Goal: Information Seeking & Learning: Learn about a topic

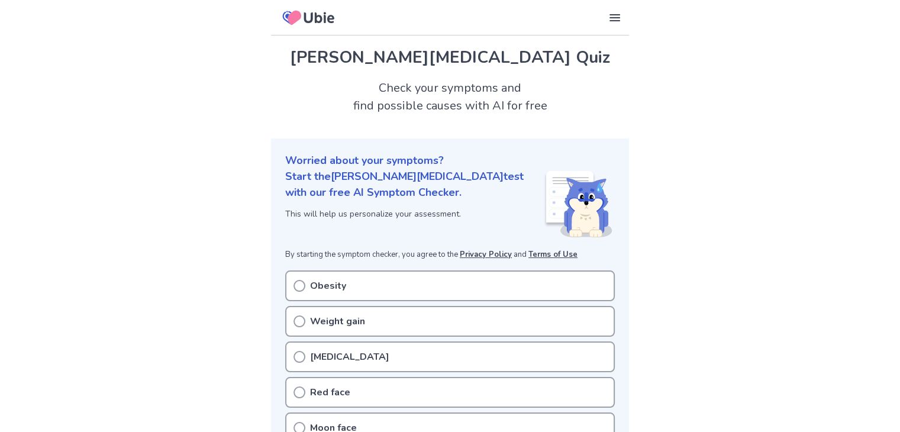
click at [295, 287] on icon at bounding box center [300, 286] width 12 height 12
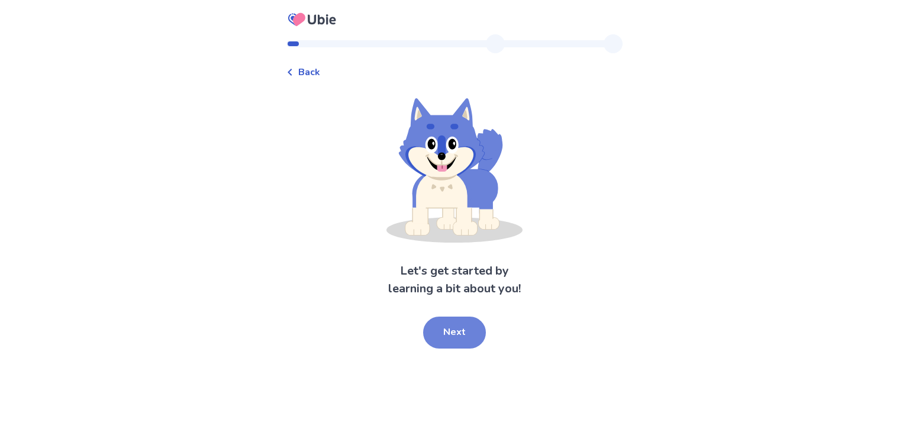
click at [442, 336] on button "Next" at bounding box center [454, 333] width 63 height 32
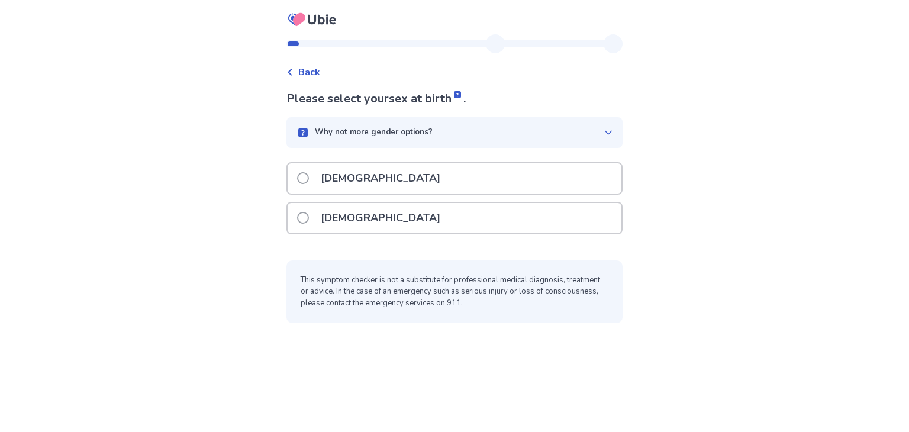
click at [309, 220] on span at bounding box center [303, 218] width 12 height 12
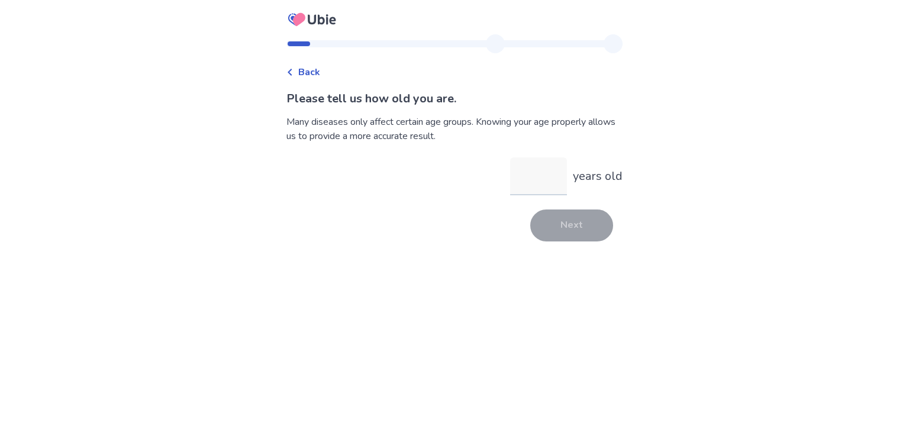
click at [536, 180] on input "years old" at bounding box center [538, 176] width 57 height 38
type input "**"
click at [567, 231] on button "Next" at bounding box center [571, 226] width 83 height 32
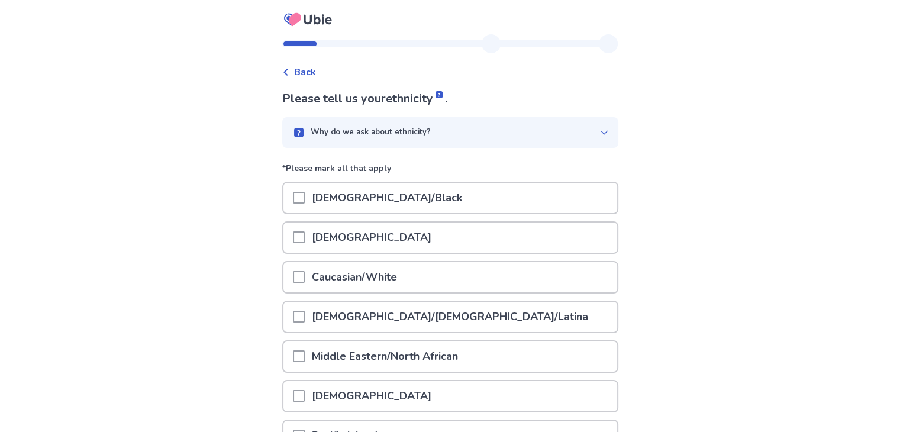
click at [298, 282] on div "Caucasian/White" at bounding box center [451, 277] width 334 height 30
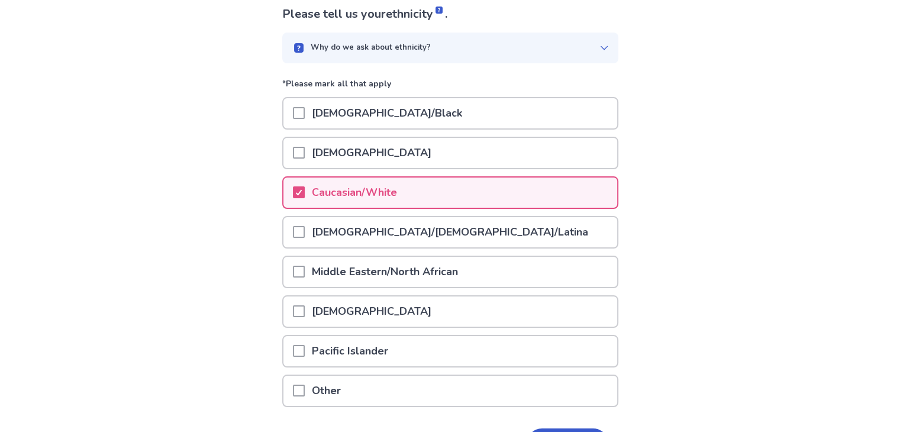
scroll to position [96, 0]
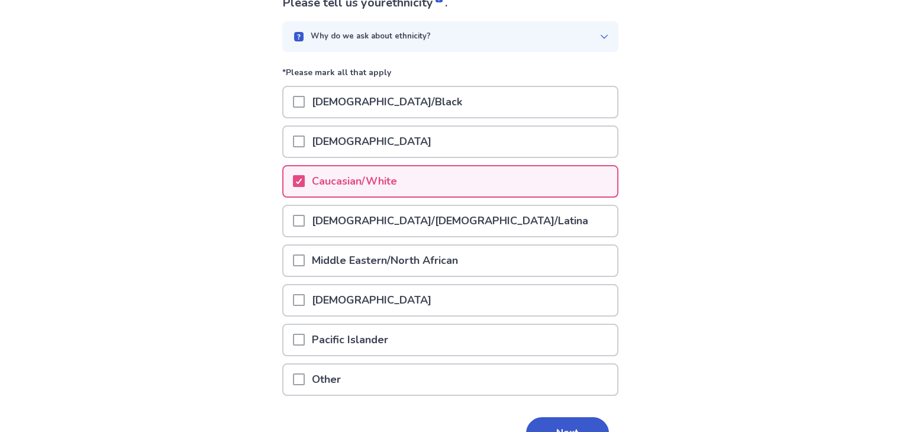
click at [553, 424] on button "Next" at bounding box center [567, 433] width 83 height 32
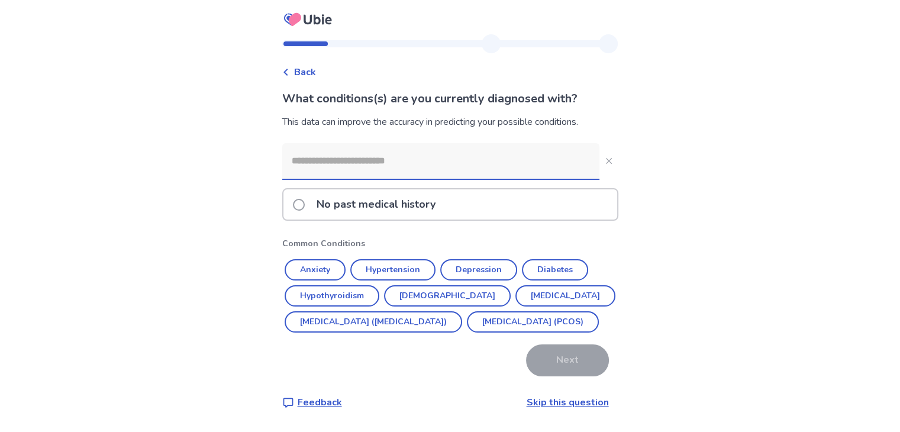
click at [346, 178] on input at bounding box center [440, 161] width 317 height 36
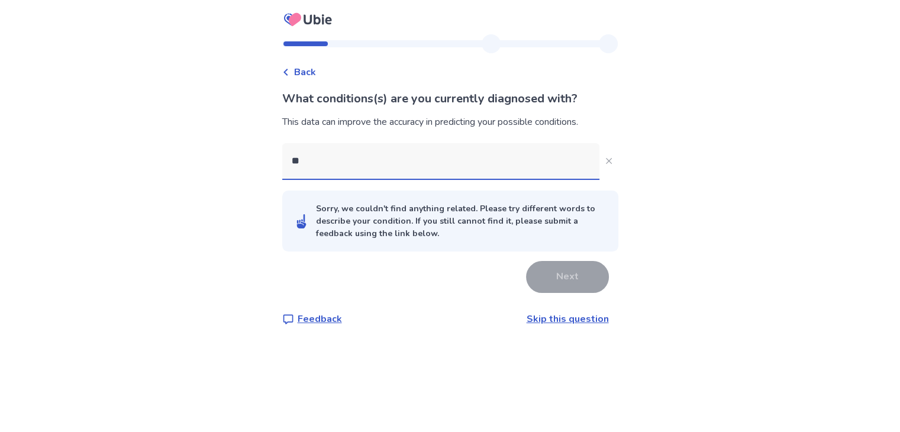
type input "*"
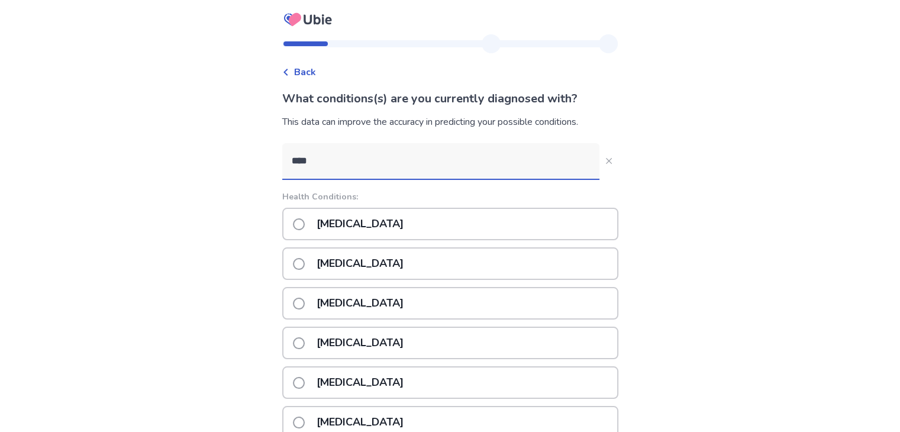
type input "****"
click at [305, 379] on span at bounding box center [299, 383] width 12 height 12
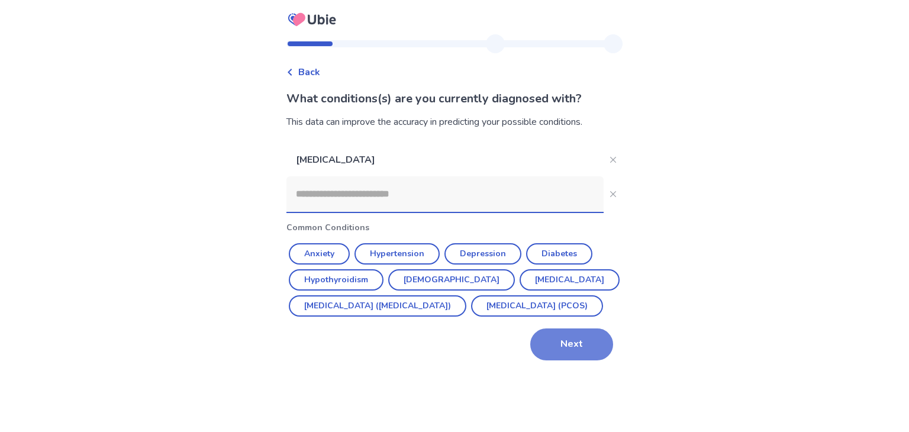
click at [585, 360] on button "Next" at bounding box center [571, 344] width 83 height 32
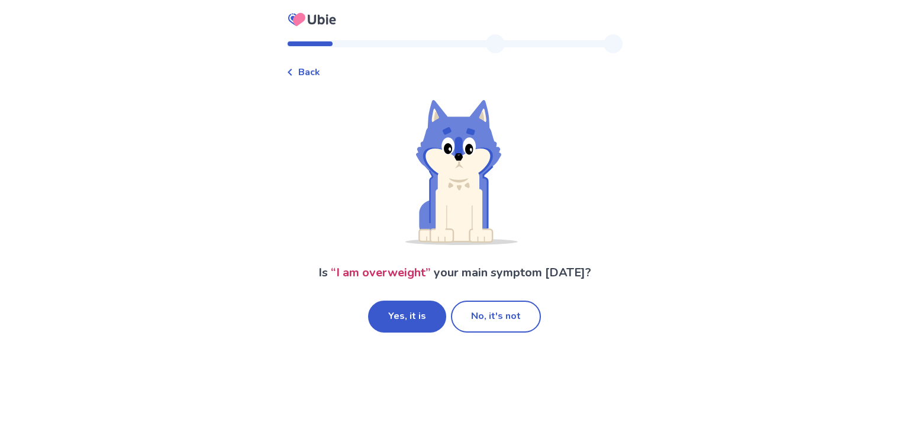
click at [490, 317] on button "No, it's not" at bounding box center [496, 317] width 90 height 32
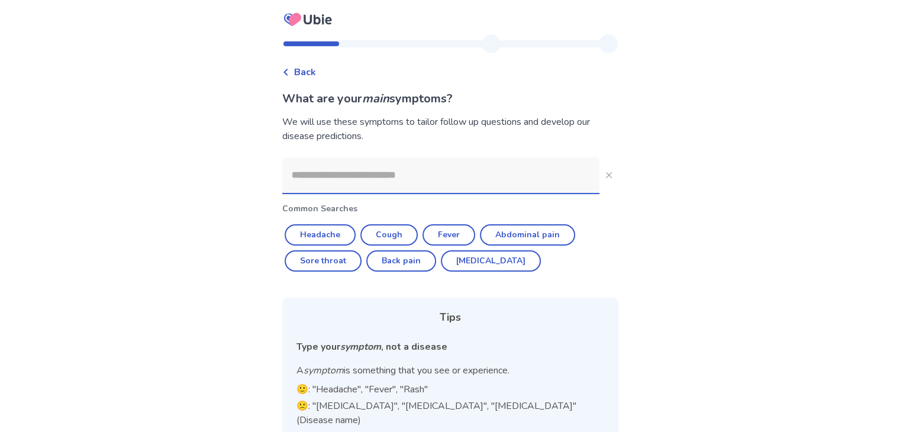
click at [320, 175] on input at bounding box center [440, 175] width 317 height 36
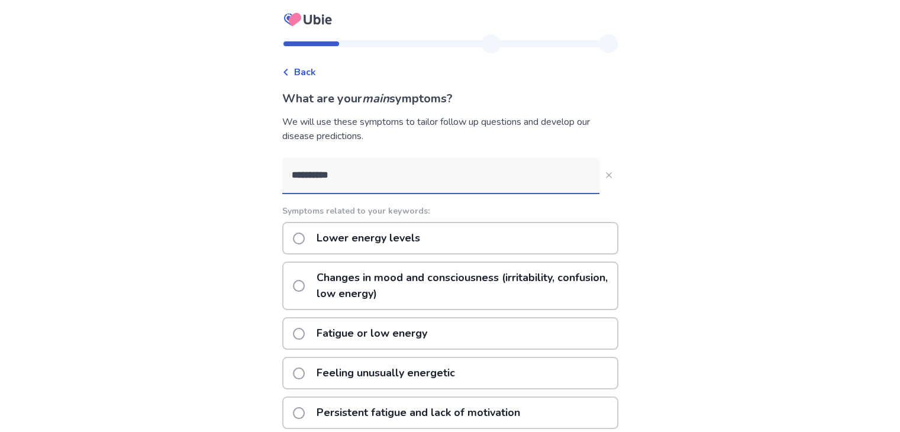
type input "**********"
click at [305, 333] on span at bounding box center [299, 334] width 12 height 12
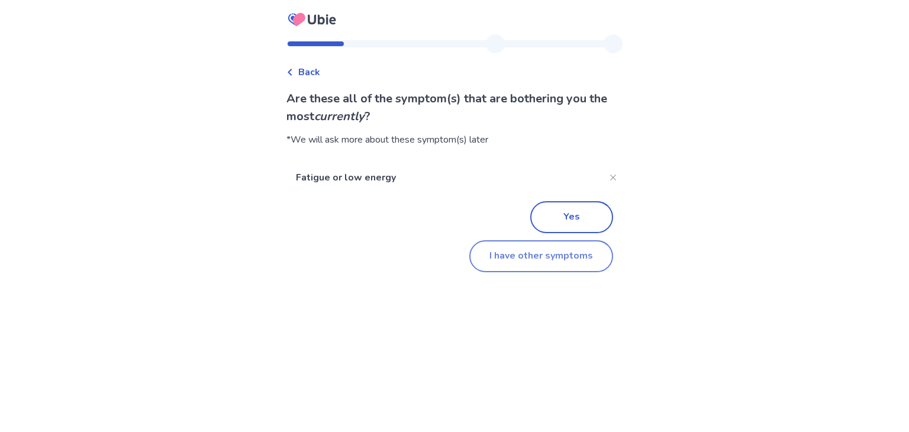
click at [556, 254] on button "I have other symptoms" at bounding box center [541, 256] width 144 height 32
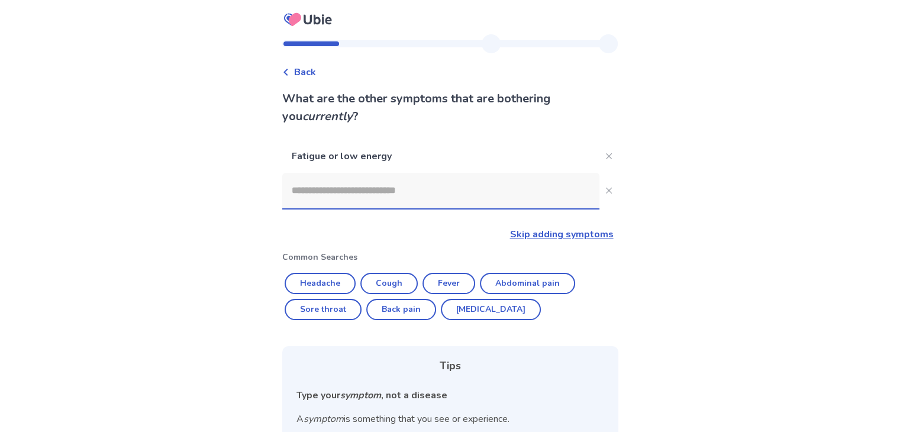
click at [385, 210] on div "Fatigue or low energy Skip adding symptoms Common Searches Headache Cough Fever…" at bounding box center [450, 353] width 336 height 426
click at [379, 204] on input at bounding box center [440, 191] width 317 height 36
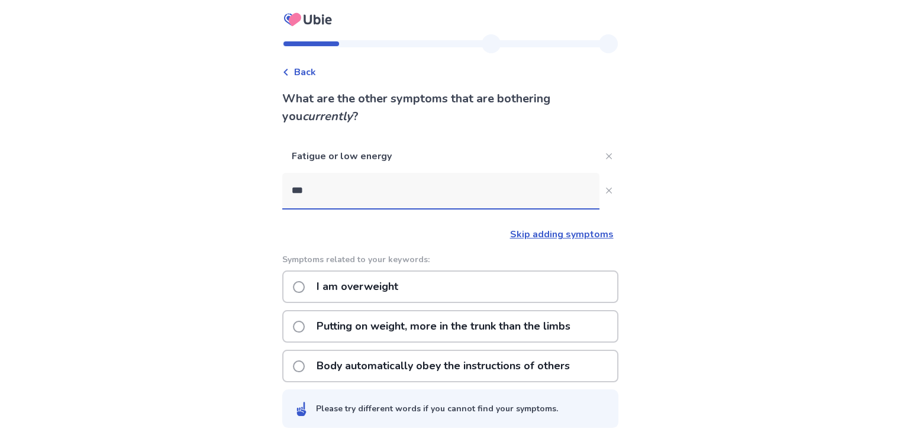
type input "***"
click at [305, 289] on span at bounding box center [299, 287] width 12 height 12
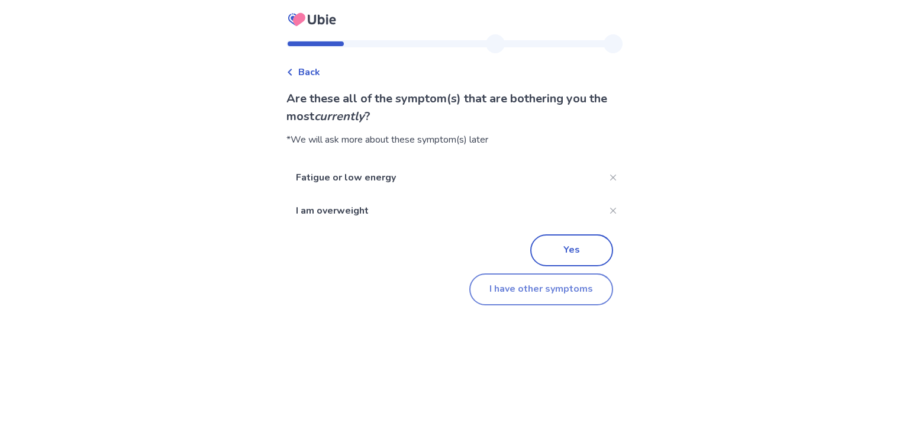
click at [533, 288] on button "I have other symptoms" at bounding box center [541, 289] width 144 height 32
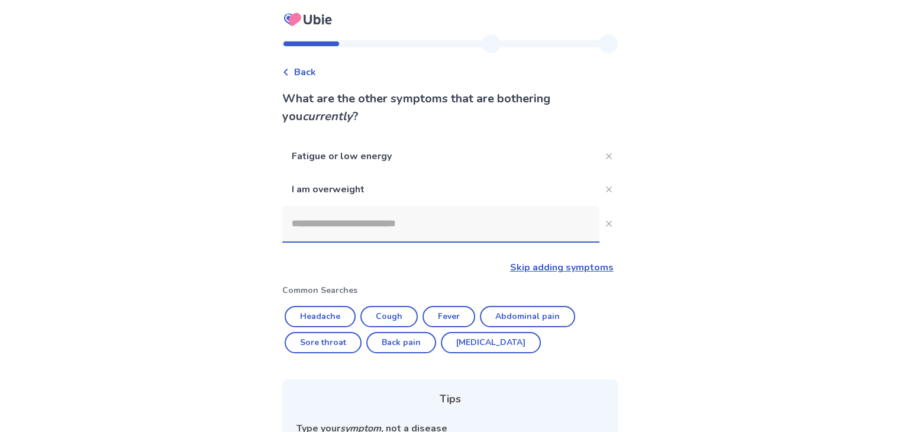
click at [326, 226] on input at bounding box center [440, 224] width 317 height 36
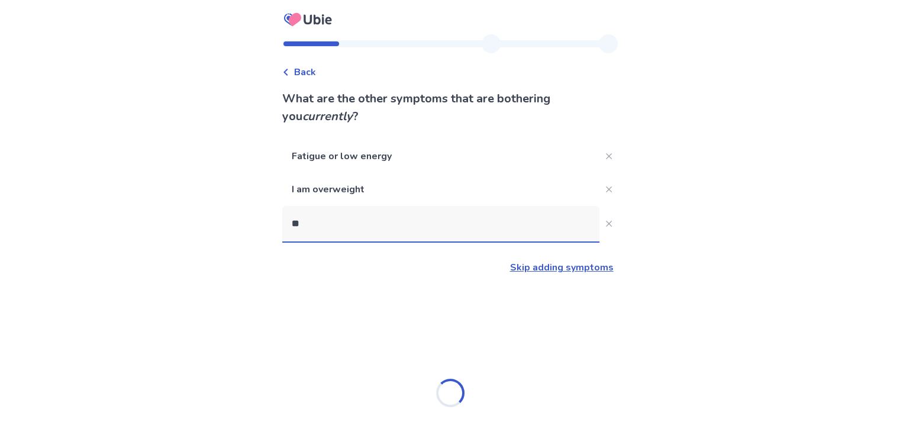
type input "*"
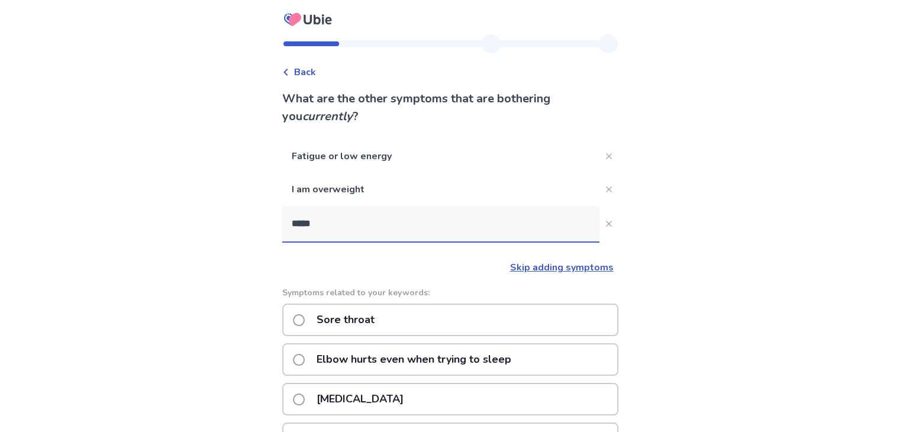
type input "*****"
click at [305, 319] on span at bounding box center [299, 320] width 12 height 12
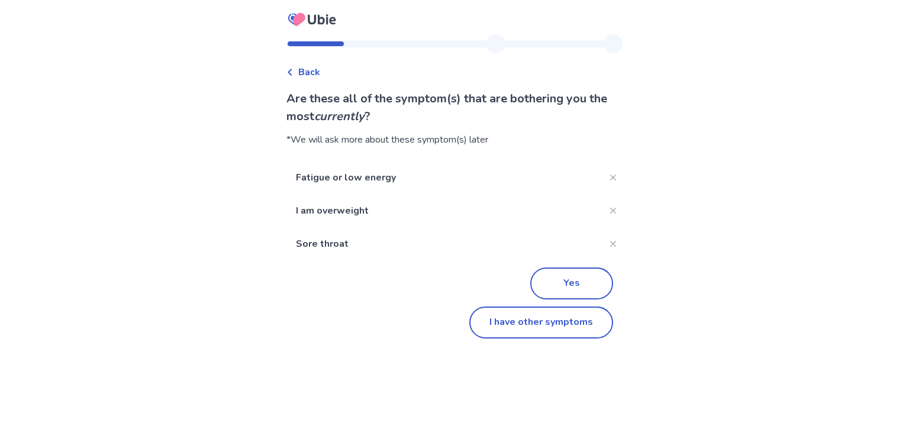
click at [829, 192] on div "Back Are these all of the symptom(s) that are bothering you the most currently …" at bounding box center [454, 216] width 909 height 432
click at [542, 283] on button "Yes" at bounding box center [571, 284] width 83 height 32
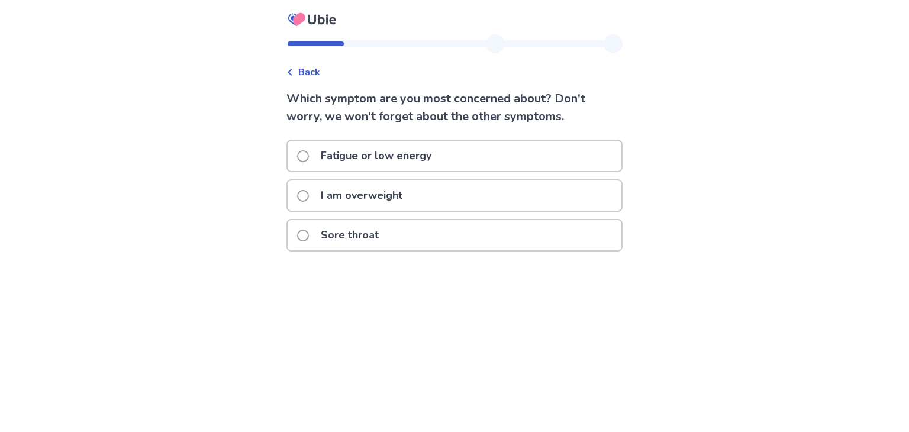
click at [308, 157] on span at bounding box center [303, 156] width 12 height 12
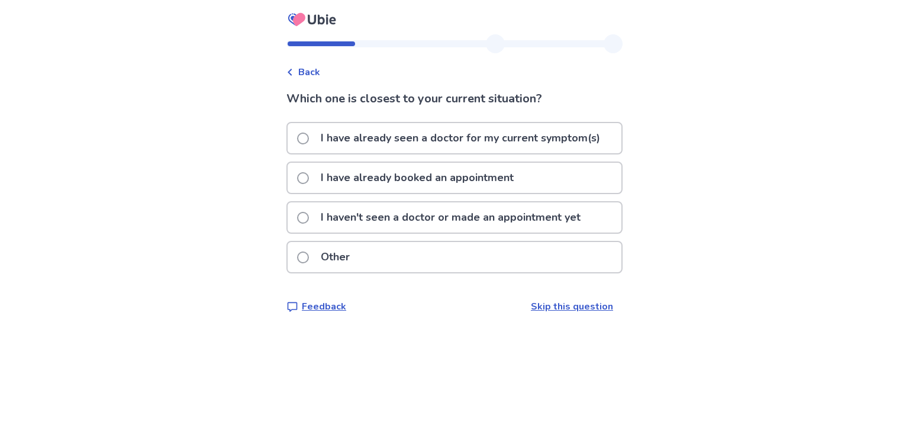
click at [309, 141] on span at bounding box center [303, 139] width 12 height 12
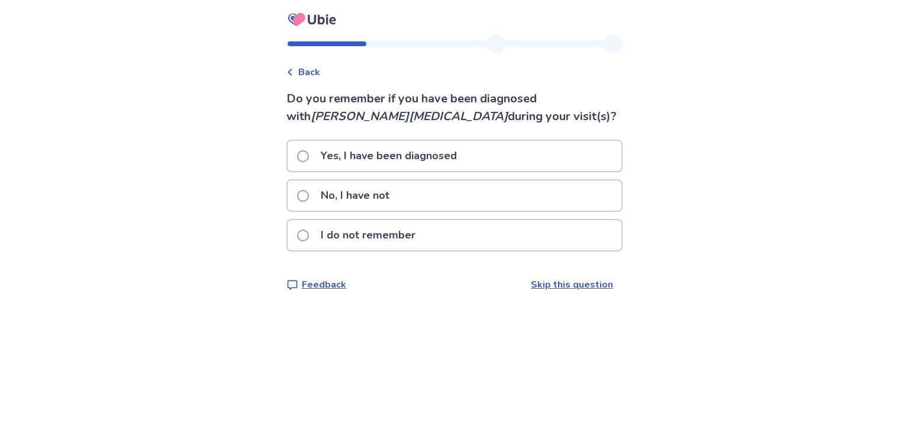
click at [309, 197] on span at bounding box center [303, 196] width 12 height 12
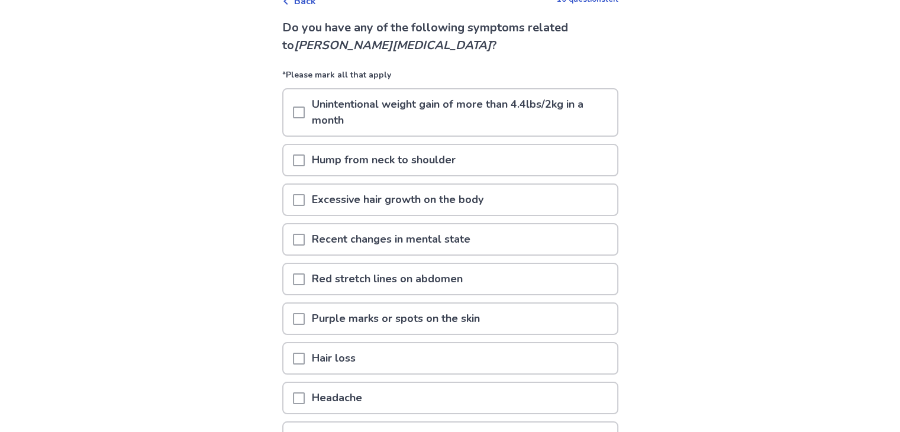
scroll to position [82, 0]
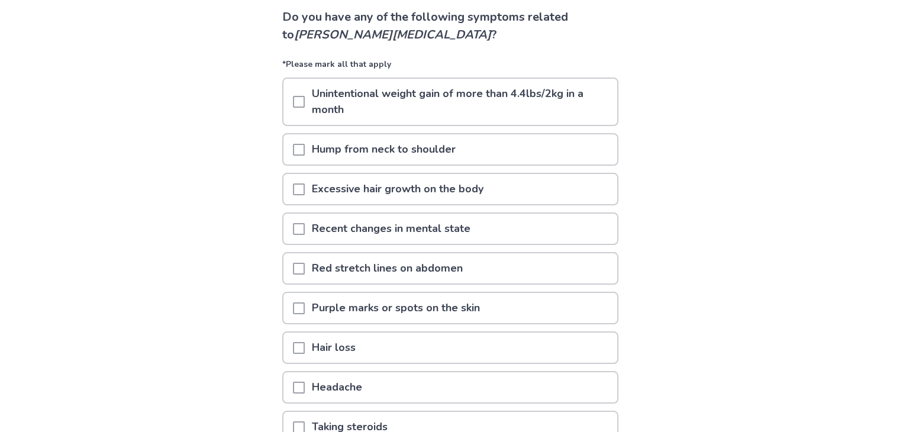
click at [304, 344] on span at bounding box center [299, 348] width 12 height 12
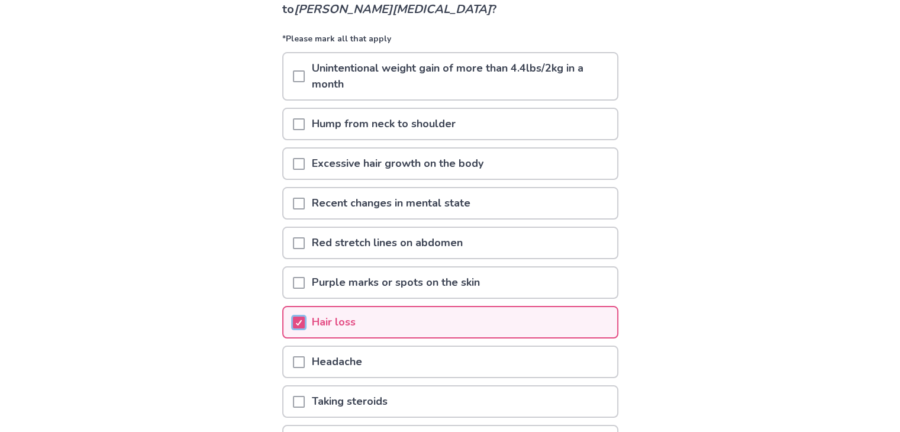
scroll to position [105, 0]
